Goal: Task Accomplishment & Management: Use online tool/utility

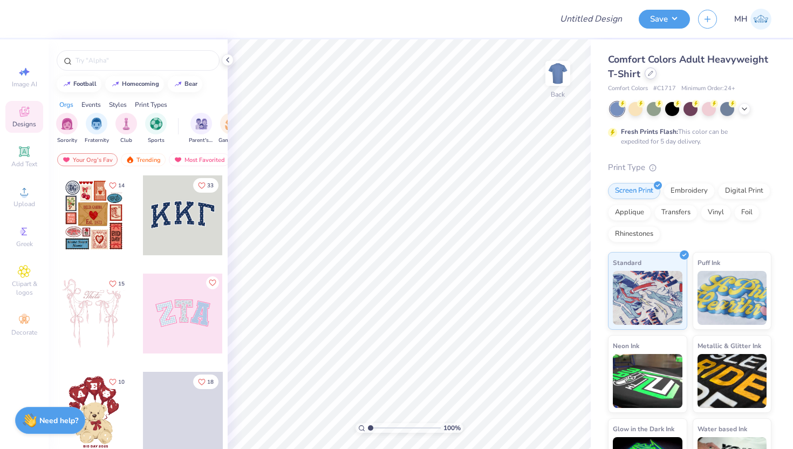
click at [649, 74] on icon at bounding box center [651, 73] width 4 height 4
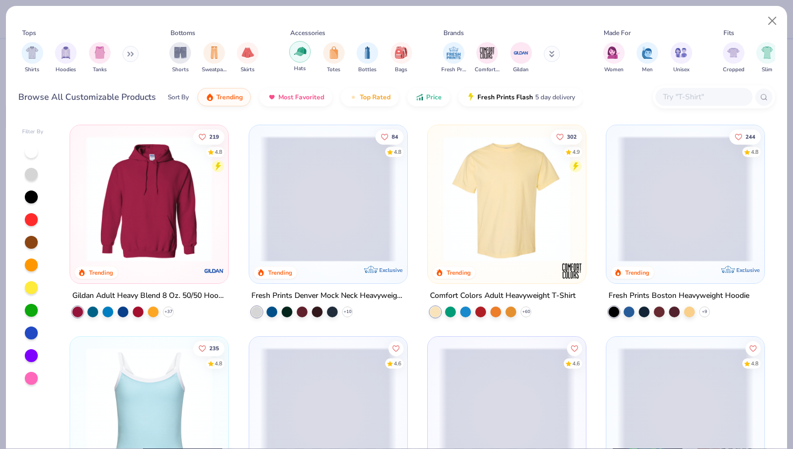
click at [304, 56] on img "filter for Hats" at bounding box center [300, 51] width 12 height 12
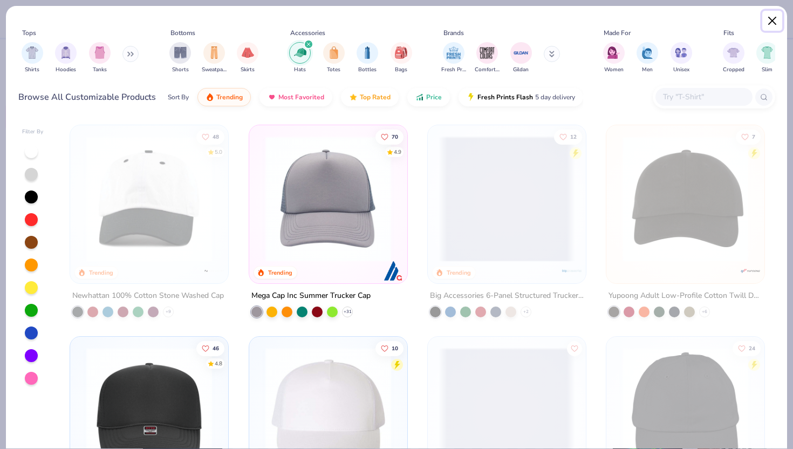
click at [774, 24] on button "Close" at bounding box center [773, 21] width 21 height 21
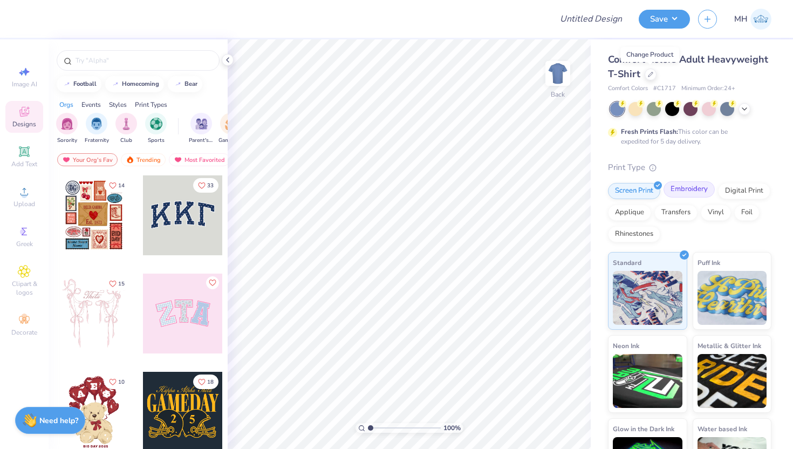
click at [673, 185] on div "Embroidery" at bounding box center [689, 189] width 51 height 16
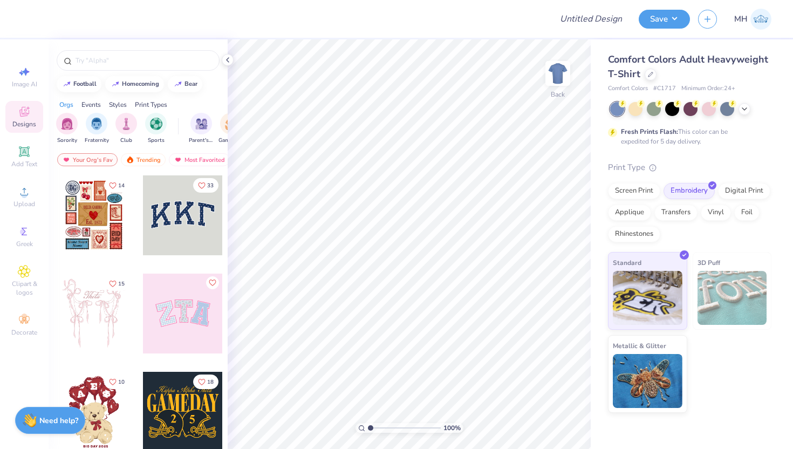
click at [649, 81] on div "Comfort Colors Adult Heavyweight T-Shirt Comfort Colors # C1717 Minimum Order: …" at bounding box center [690, 72] width 164 height 41
click at [649, 78] on div at bounding box center [651, 73] width 12 height 12
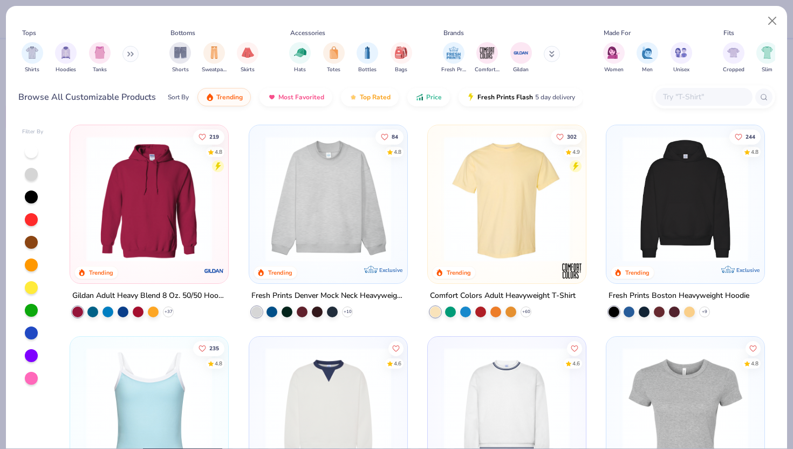
click at [682, 92] on input "text" at bounding box center [703, 97] width 83 height 12
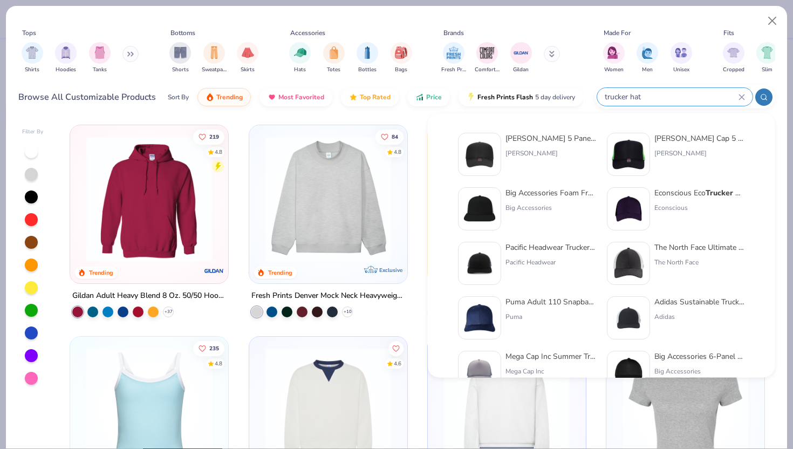
type input "trucker hat"
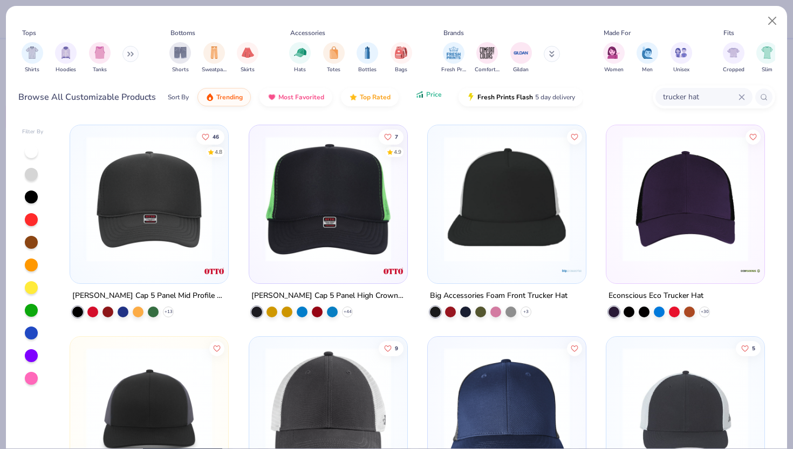
click at [430, 98] on span "Price" at bounding box center [434, 94] width 16 height 9
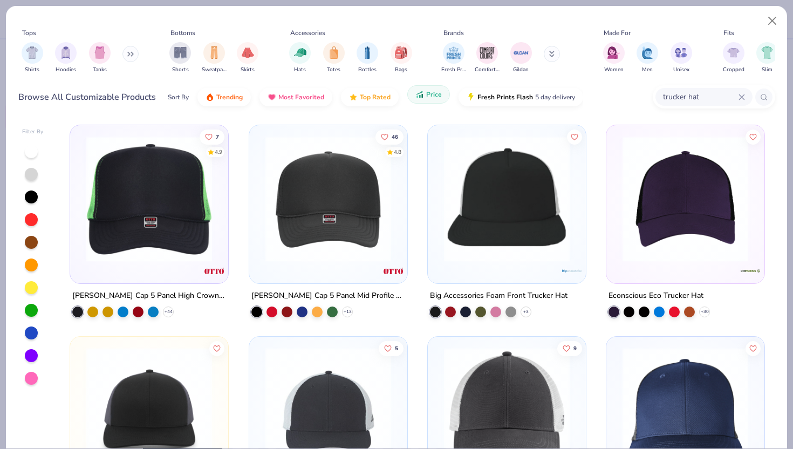
click at [430, 98] on span "Price" at bounding box center [434, 94] width 16 height 9
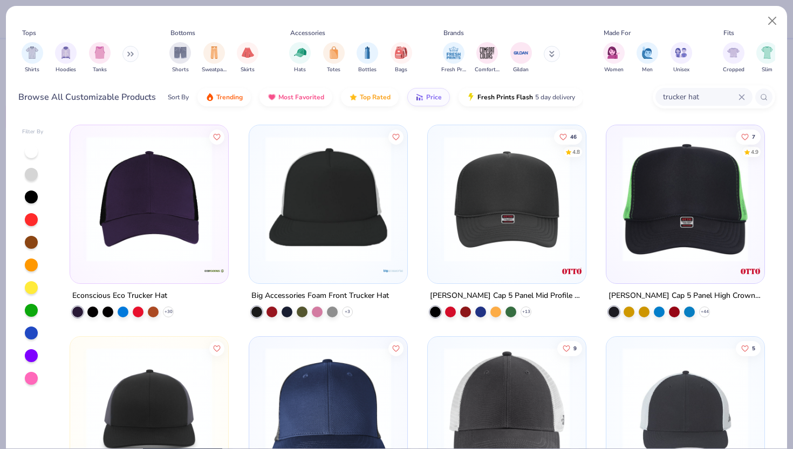
click at [147, 192] on img at bounding box center [149, 199] width 137 height 126
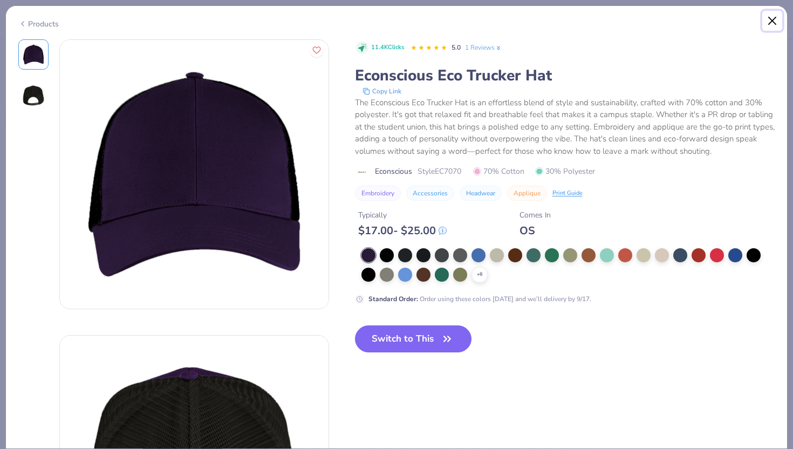
click at [773, 22] on button "Close" at bounding box center [773, 21] width 21 height 21
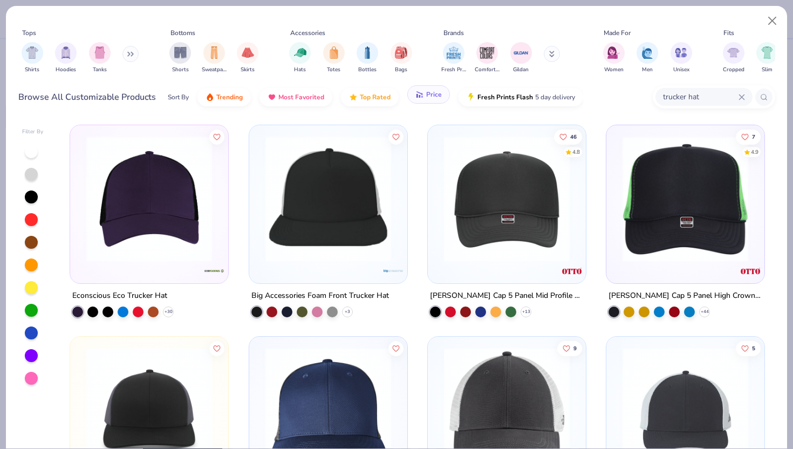
click at [428, 100] on button "Price" at bounding box center [428, 94] width 43 height 18
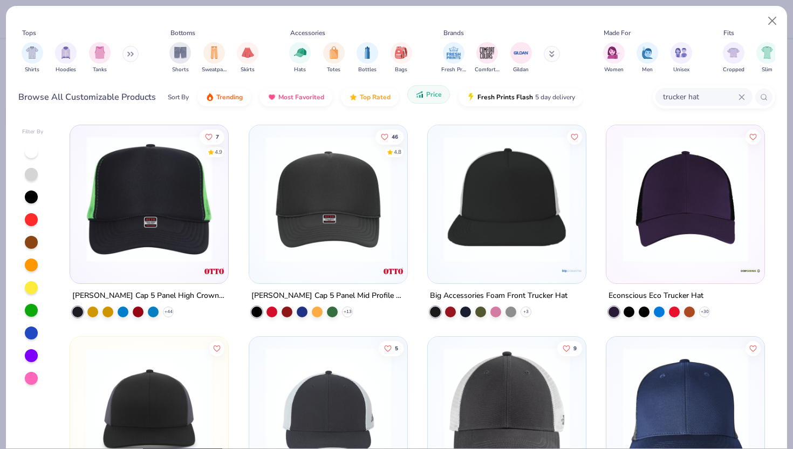
click at [428, 100] on button "Price" at bounding box center [428, 94] width 43 height 18
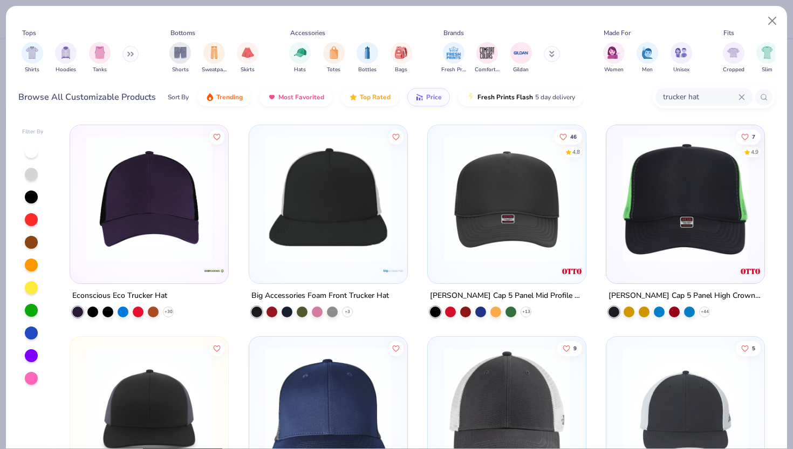
click at [140, 215] on img at bounding box center [149, 199] width 137 height 126
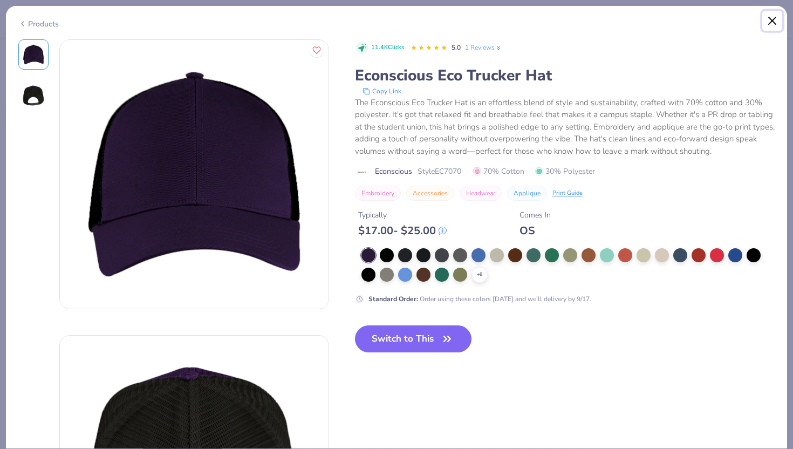
click at [775, 26] on button "Close" at bounding box center [773, 21] width 21 height 21
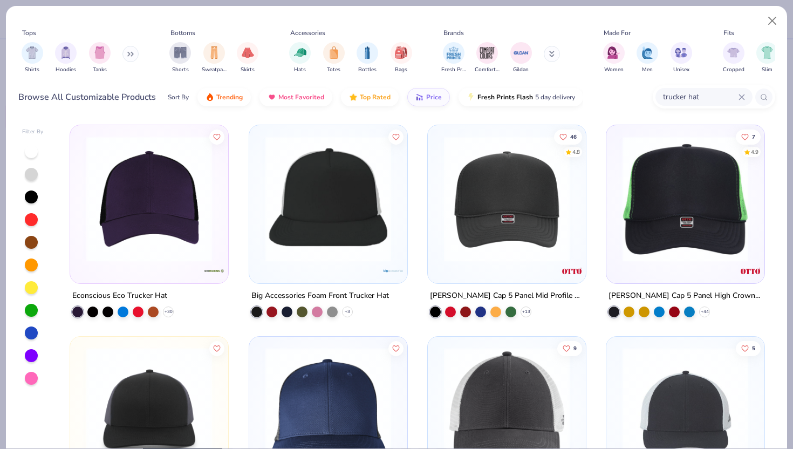
click at [158, 234] on img at bounding box center [149, 199] width 137 height 126
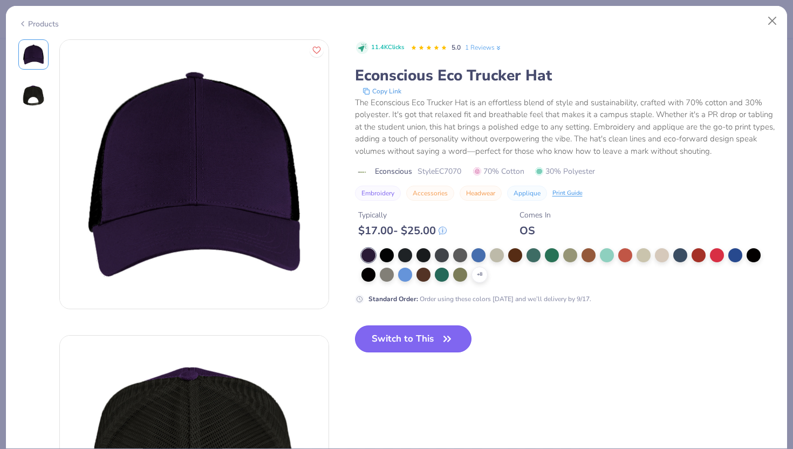
click at [400, 343] on button "Switch to This" at bounding box center [413, 338] width 117 height 27
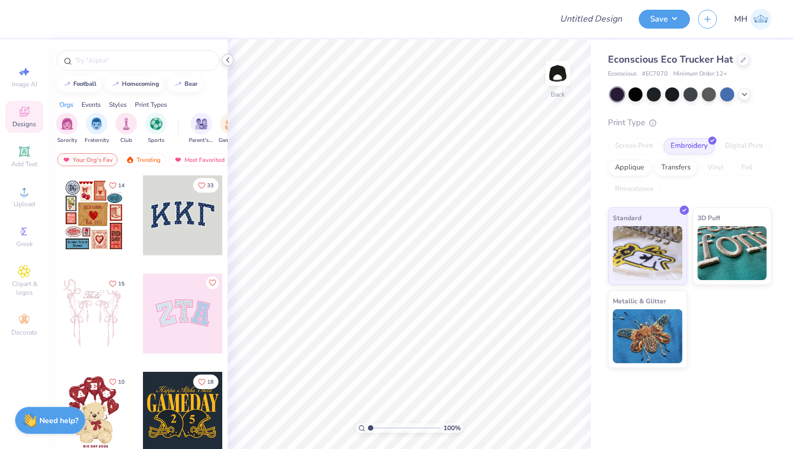
click at [226, 63] on icon at bounding box center [227, 60] width 9 height 9
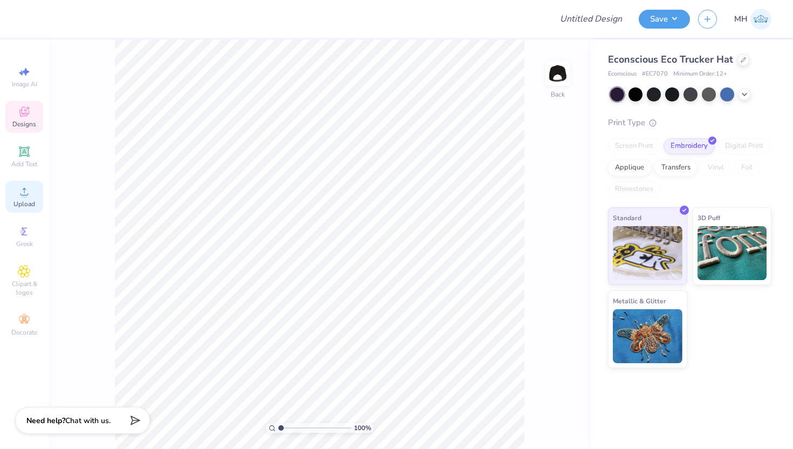
click at [30, 194] on icon at bounding box center [24, 191] width 13 height 13
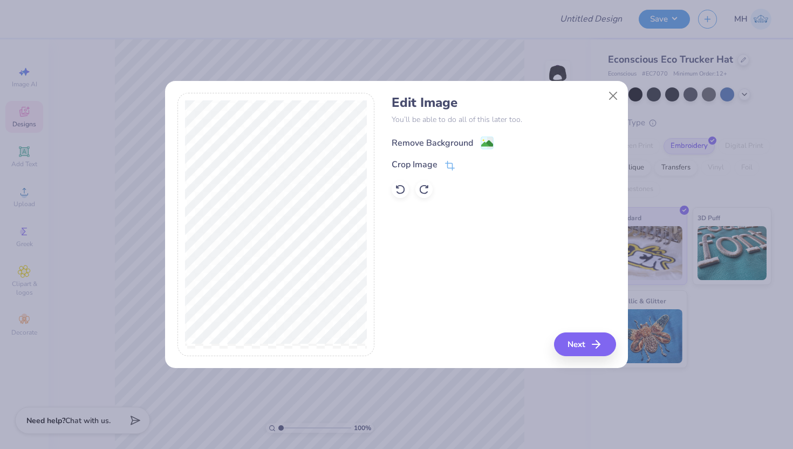
click at [485, 147] on image at bounding box center [487, 144] width 12 height 12
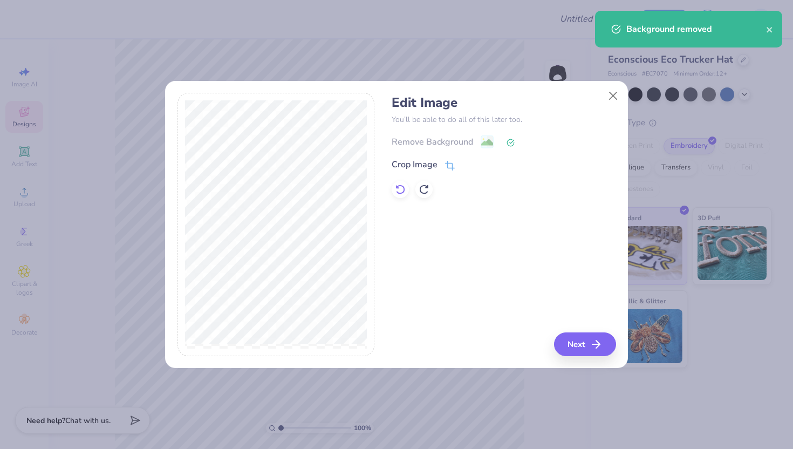
click at [395, 188] on icon at bounding box center [400, 189] width 11 height 11
click at [581, 338] on button "Next" at bounding box center [587, 344] width 62 height 24
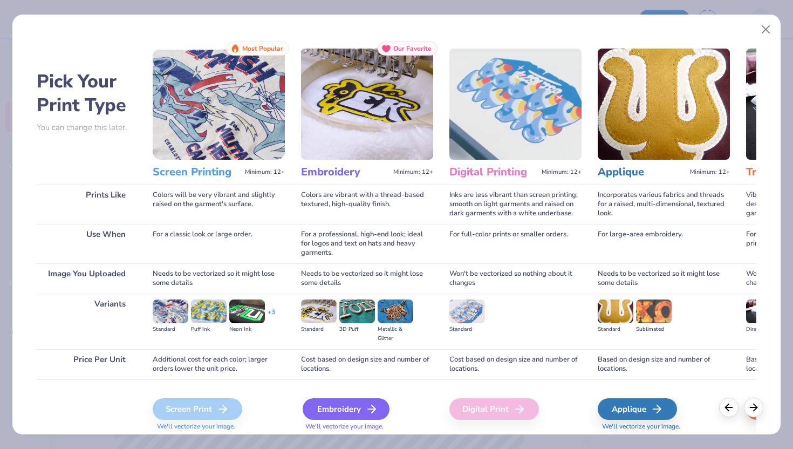
click at [370, 411] on icon at bounding box center [371, 409] width 13 height 13
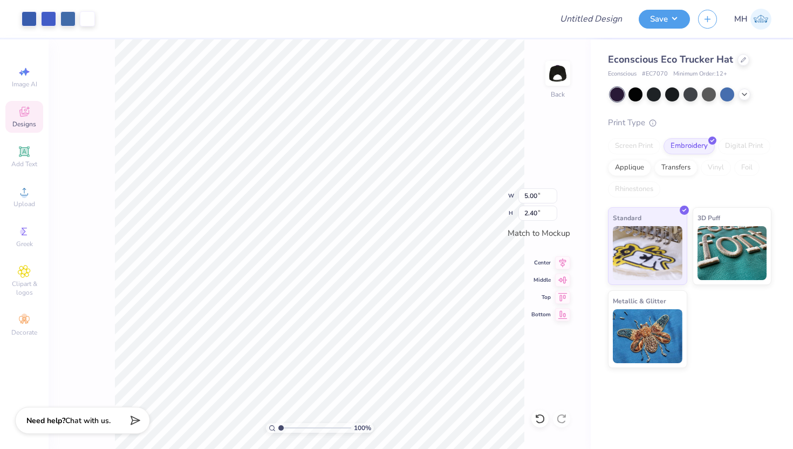
type input "3.16"
type input "1.51"
click at [610, 21] on input "Design Title" at bounding box center [604, 19] width 53 height 22
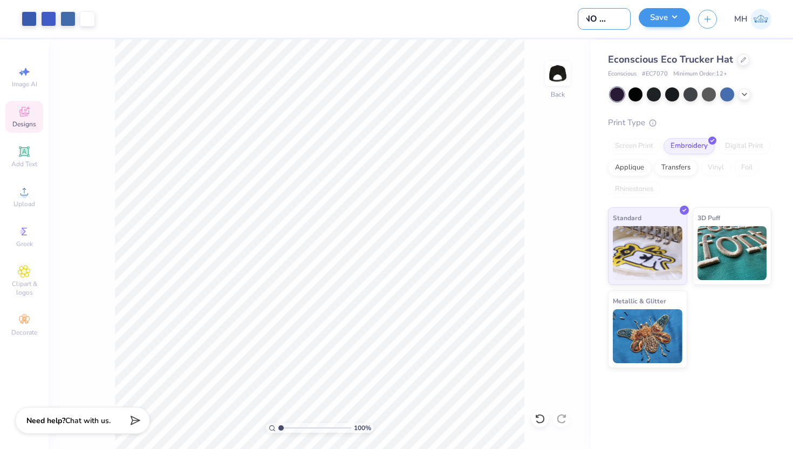
type input "XENO - hats"
click at [658, 17] on button "Save" at bounding box center [664, 17] width 51 height 19
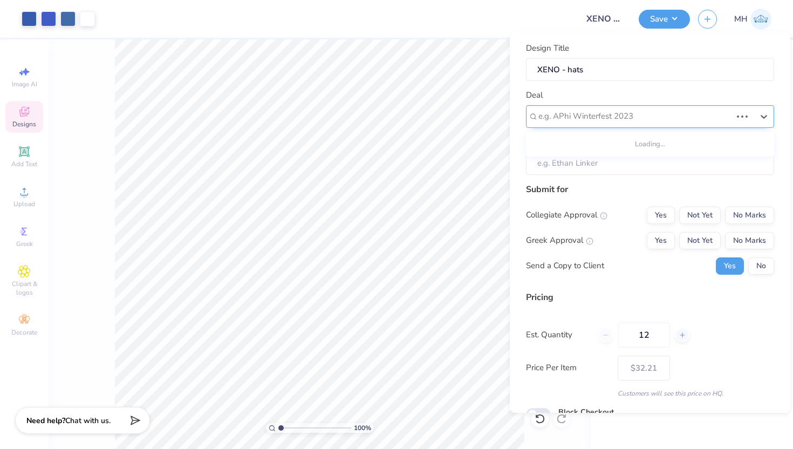
click at [701, 124] on div "e.g. APhi Winterfest 2023" at bounding box center [635, 116] width 195 height 17
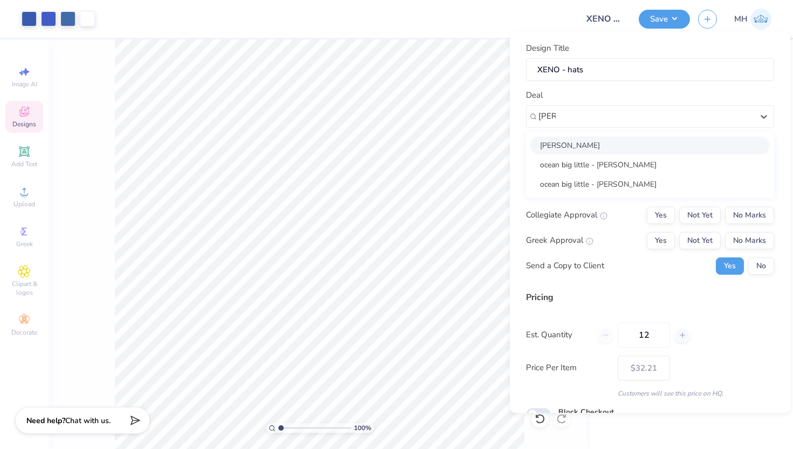
click at [606, 148] on div "[PERSON_NAME]" at bounding box center [650, 146] width 240 height 18
type input "[PERSON_NAME]"
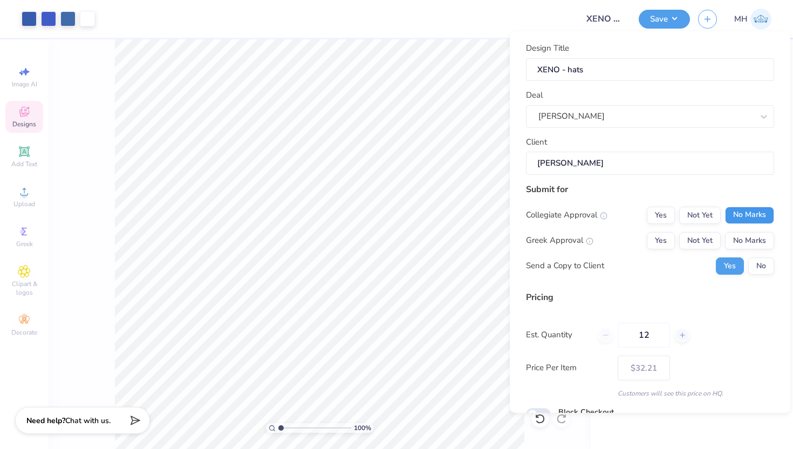
click at [745, 217] on button "No Marks" at bounding box center [749, 215] width 49 height 17
click at [746, 238] on button "No Marks" at bounding box center [749, 240] width 49 height 17
click at [759, 270] on button "No" at bounding box center [762, 265] width 26 height 17
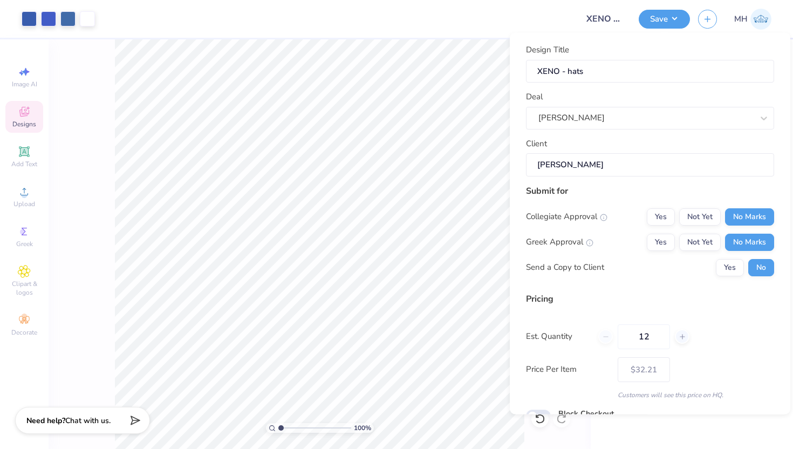
scroll to position [53, 0]
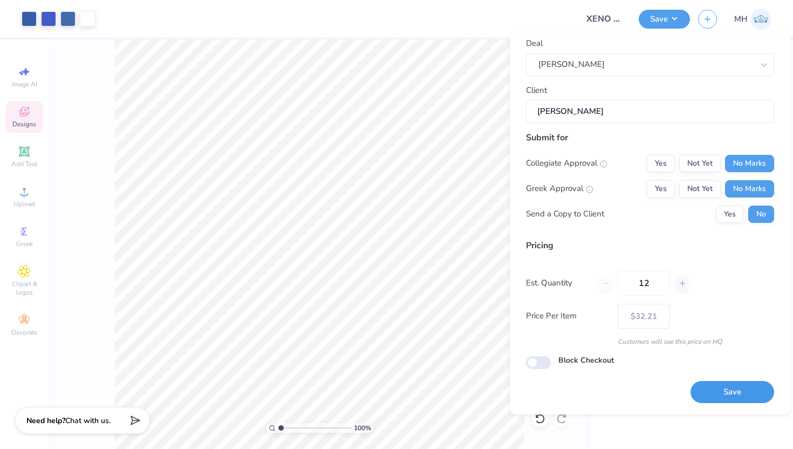
click at [713, 398] on button "Save" at bounding box center [733, 393] width 84 height 22
type input "$32.21"
